Goal: Task Accomplishment & Management: Manage account settings

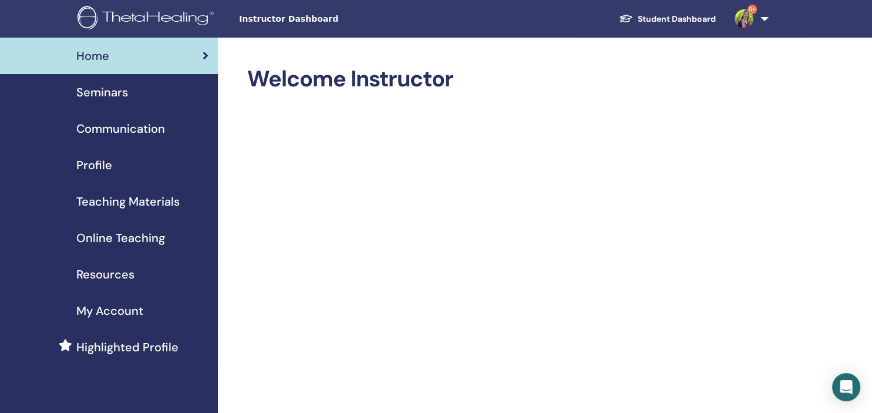
click at [105, 90] on span "Seminars" at bounding box center [102, 92] width 52 height 18
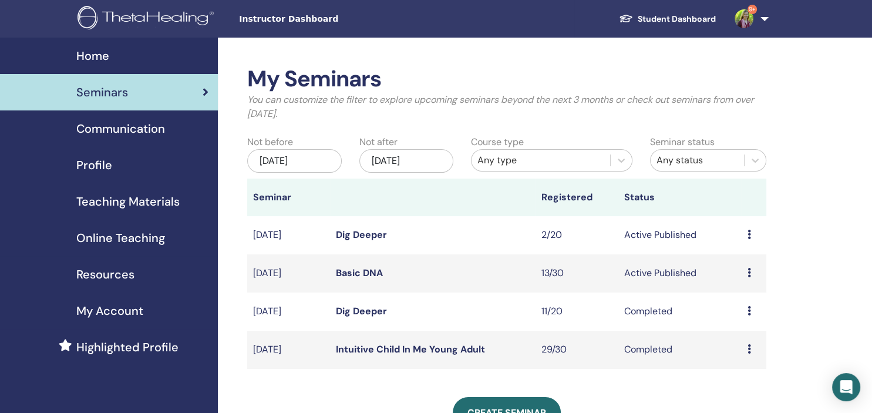
click at [358, 272] on link "Basic DNA" at bounding box center [359, 273] width 47 height 12
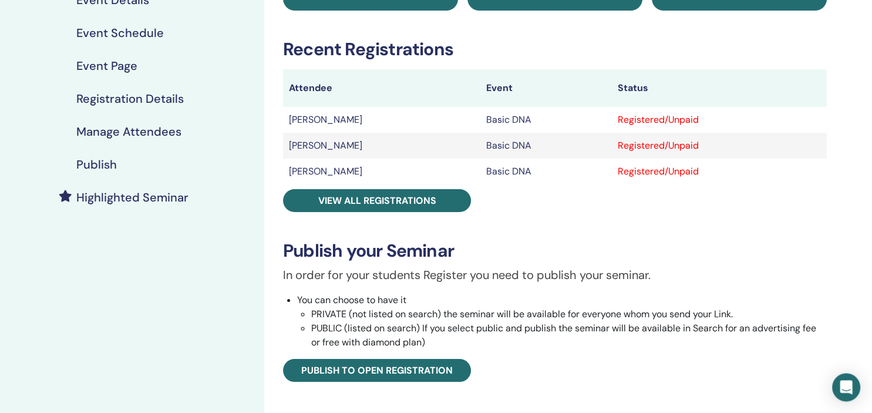
scroll to position [124, 0]
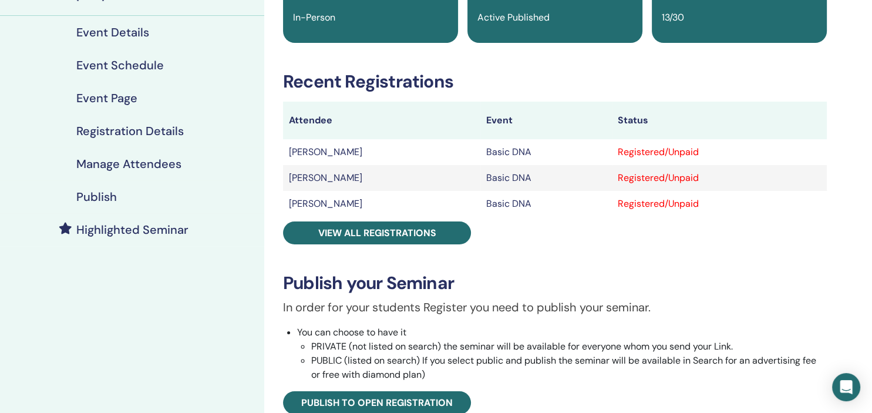
click at [129, 163] on h4 "Manage Attendees" at bounding box center [128, 164] width 105 height 14
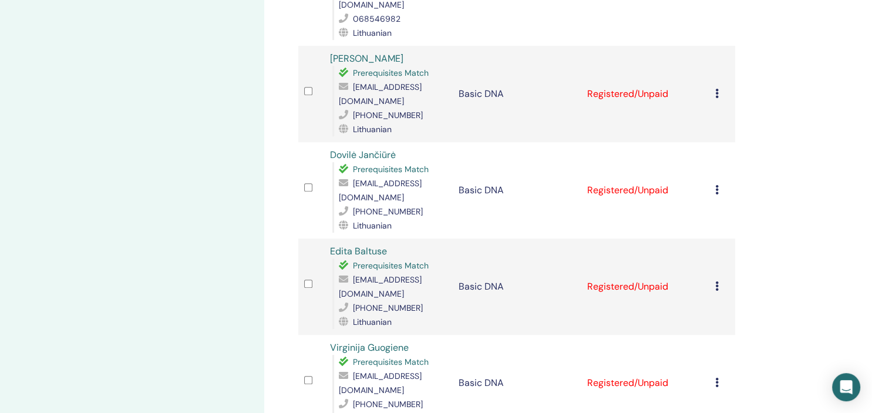
scroll to position [682, 0]
